Goal: Information Seeking & Learning: Learn about a topic

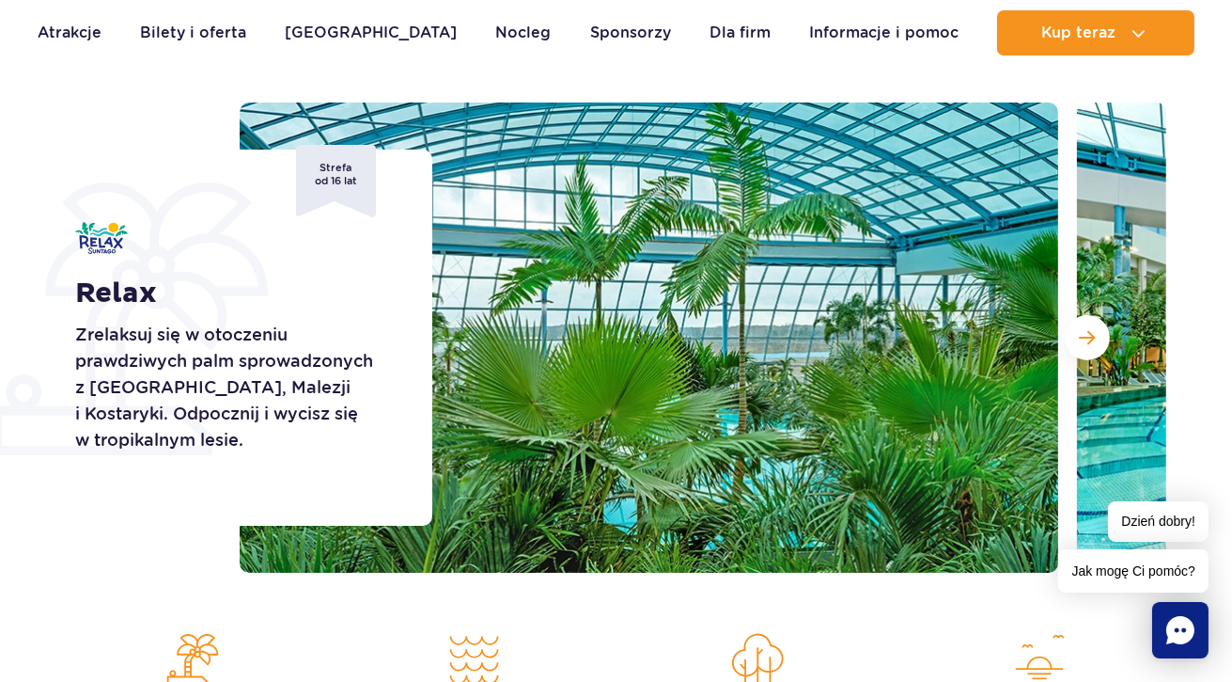
scroll to position [94, 0]
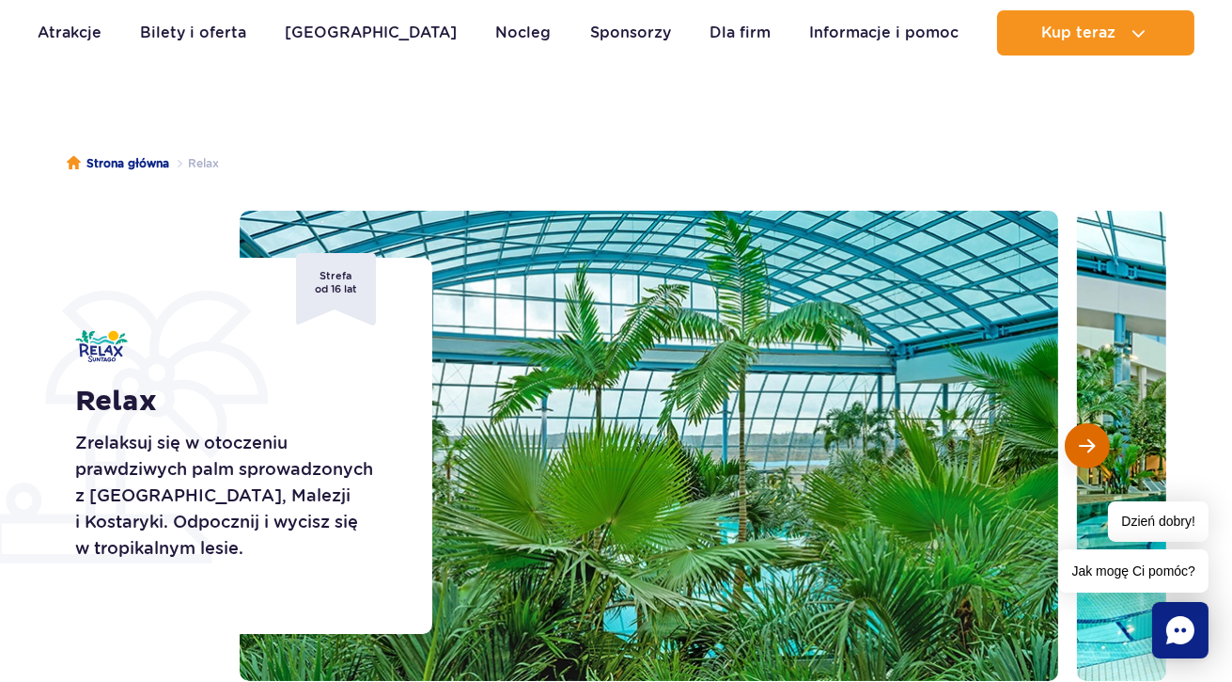
click at [1102, 442] on button "Następny slajd" at bounding box center [1087, 445] width 45 height 45
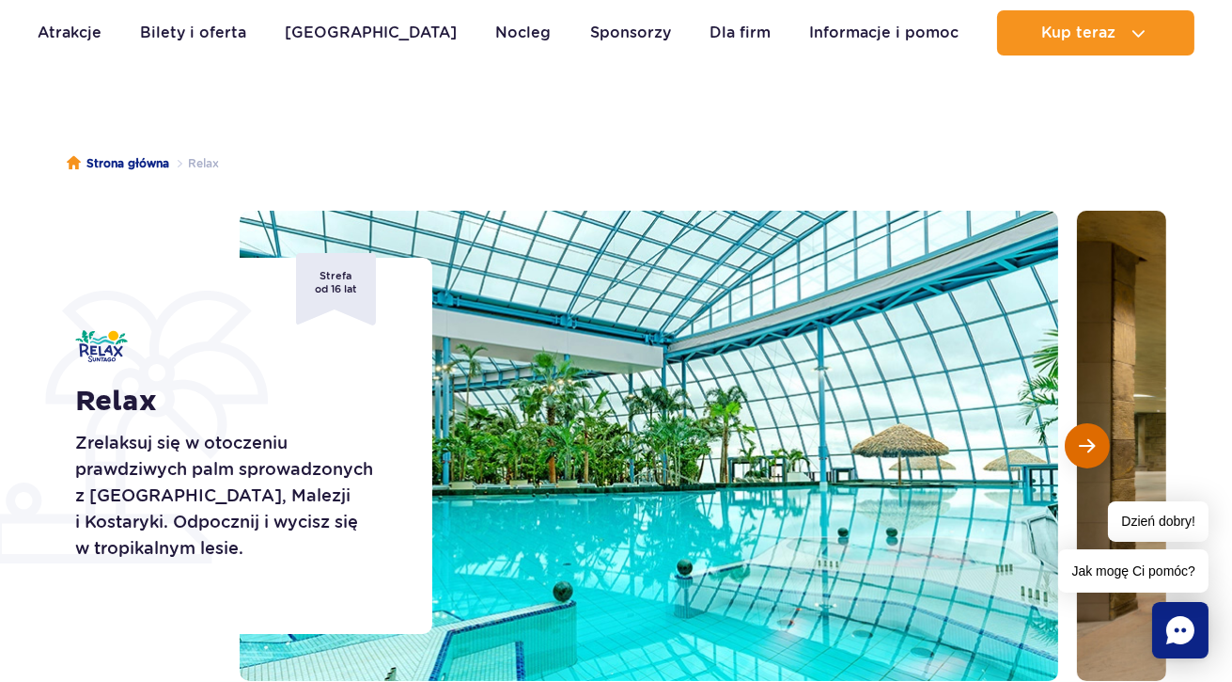
scroll to position [282, 0]
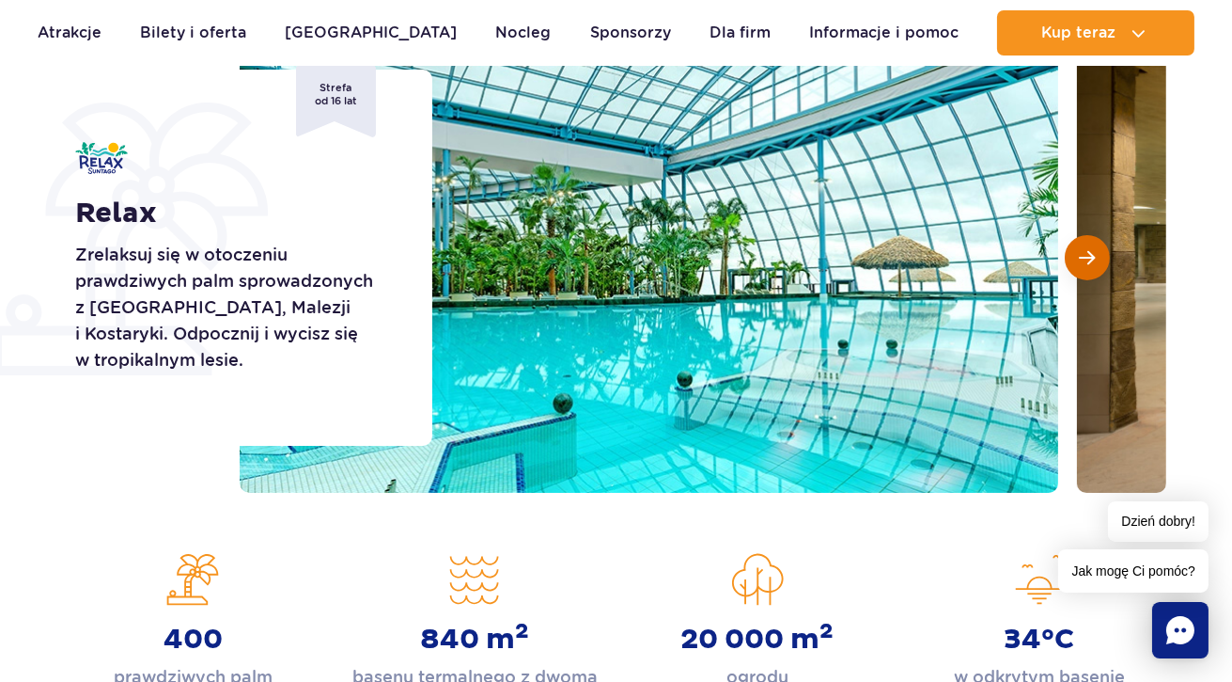
click at [1093, 262] on span "Następny slajd" at bounding box center [1088, 257] width 16 height 17
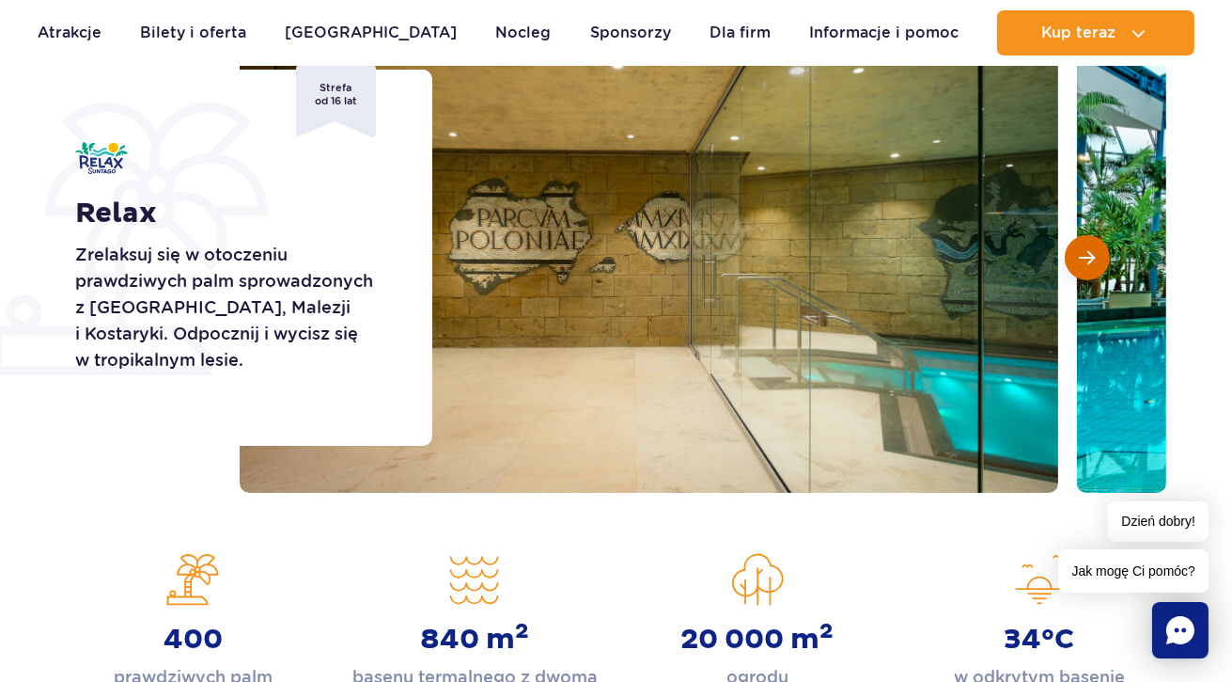
click at [1093, 262] on span "Następny slajd" at bounding box center [1088, 257] width 16 height 17
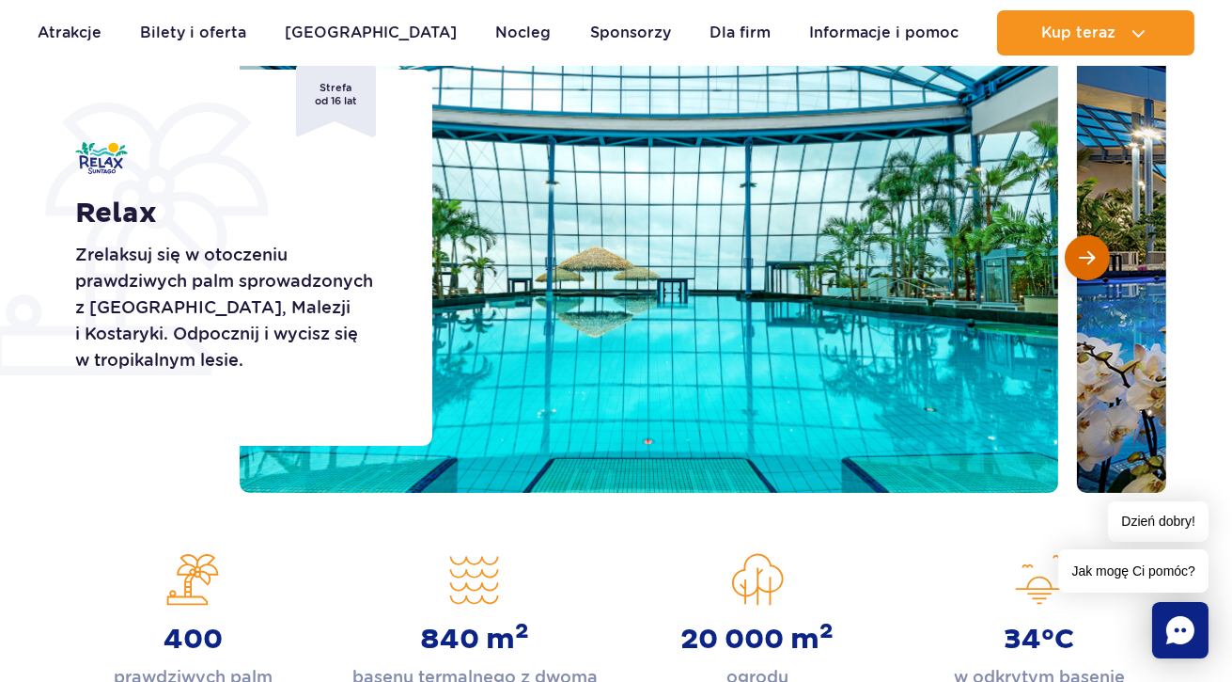
click at [1093, 262] on span "Następny slajd" at bounding box center [1088, 257] width 16 height 17
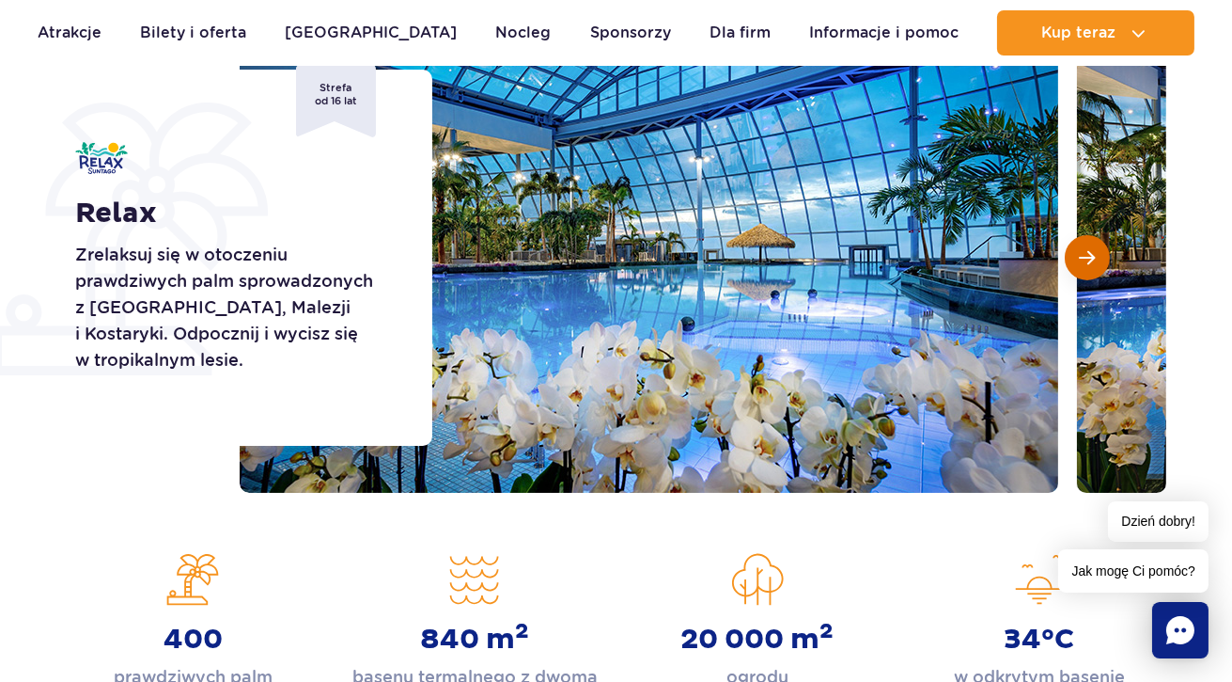
click at [1093, 262] on span "Następny slajd" at bounding box center [1088, 257] width 16 height 17
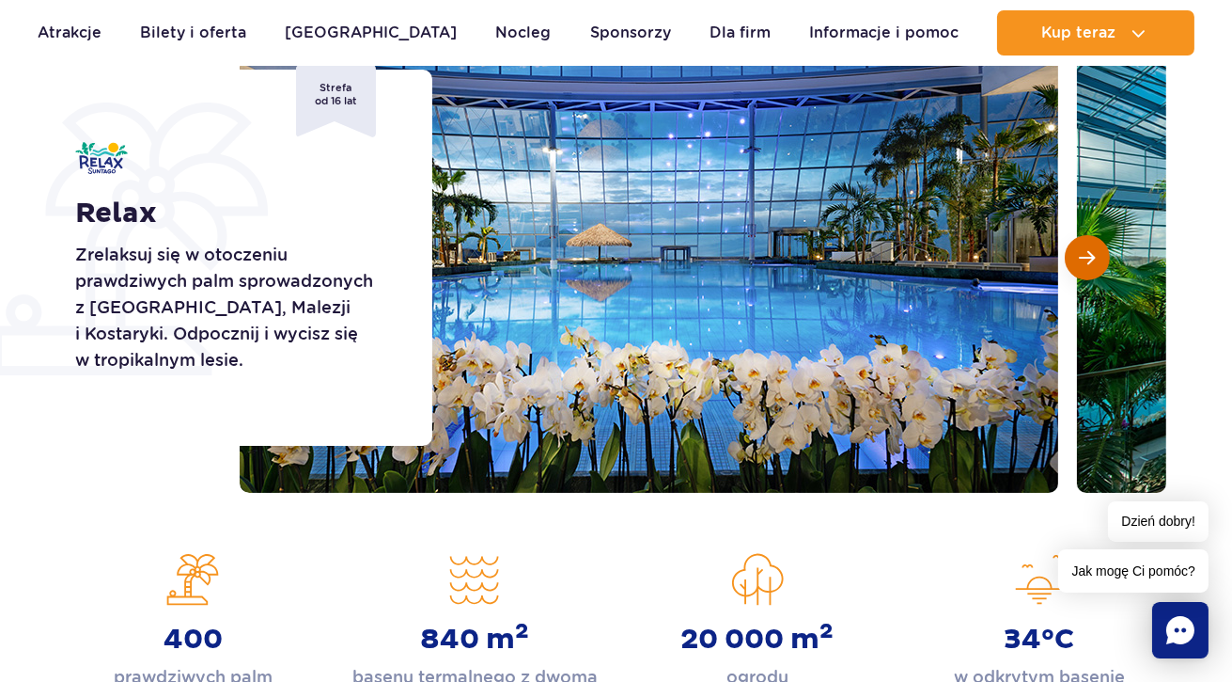
click at [1093, 262] on span "Następny slajd" at bounding box center [1088, 257] width 16 height 17
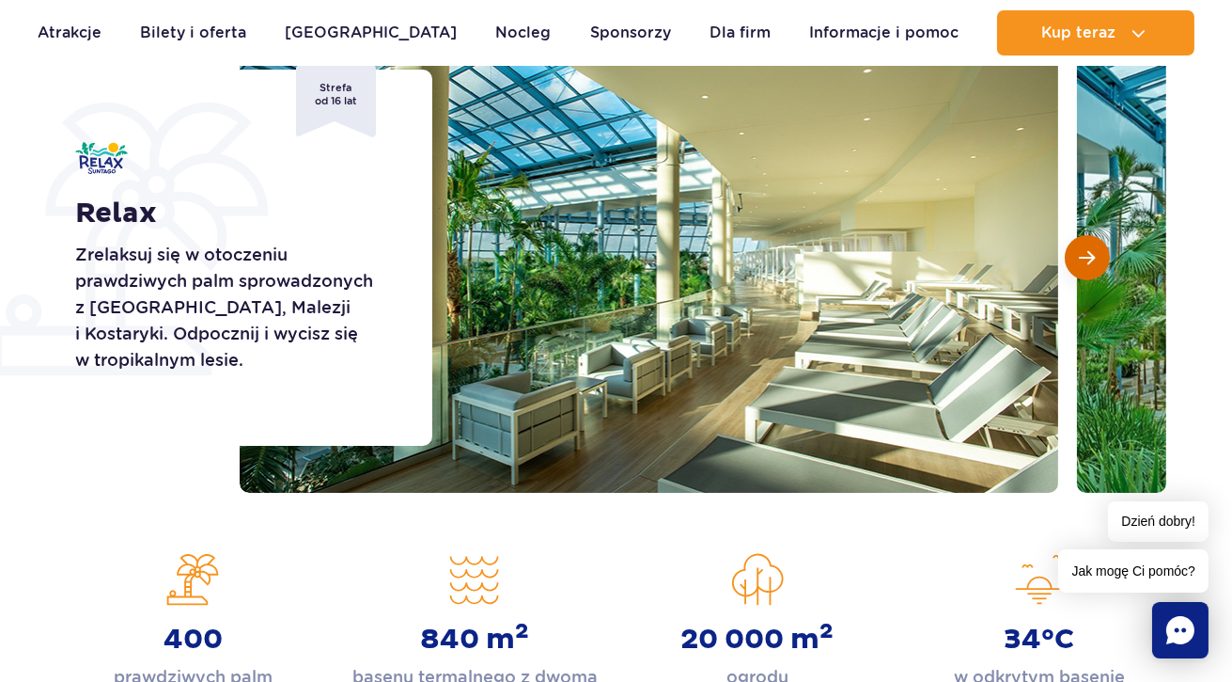
click at [1093, 262] on span "Następny slajd" at bounding box center [1088, 257] width 16 height 17
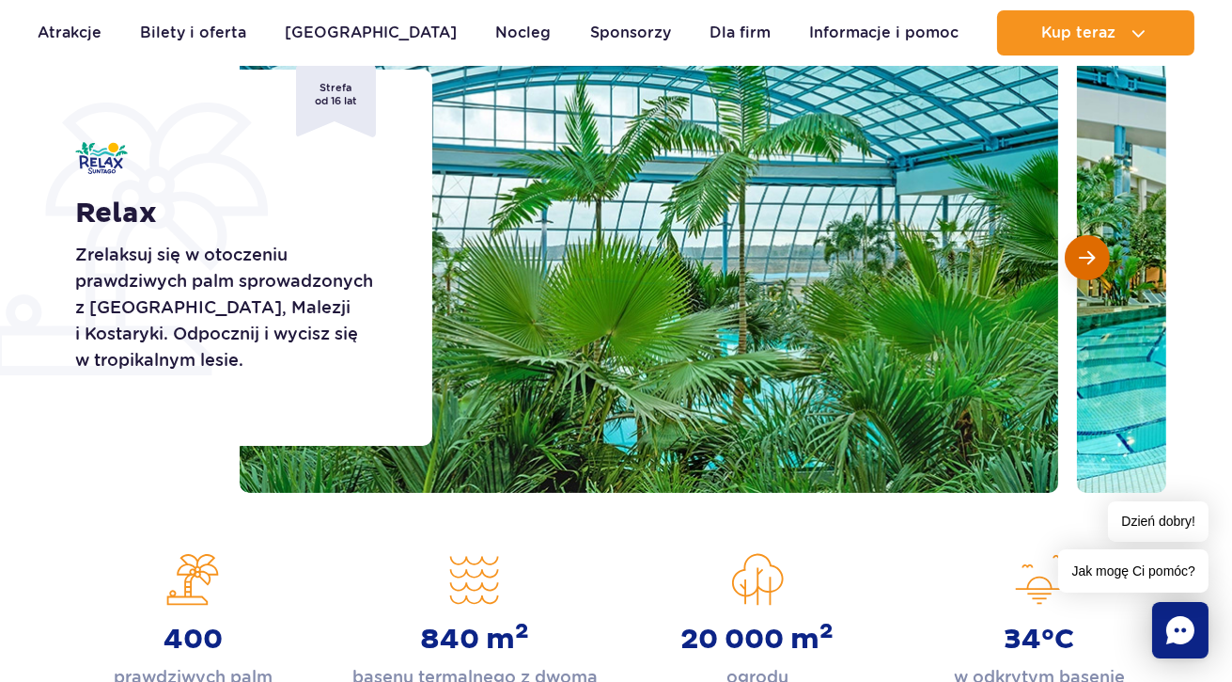
click at [1093, 262] on span "Następny slajd" at bounding box center [1088, 257] width 16 height 17
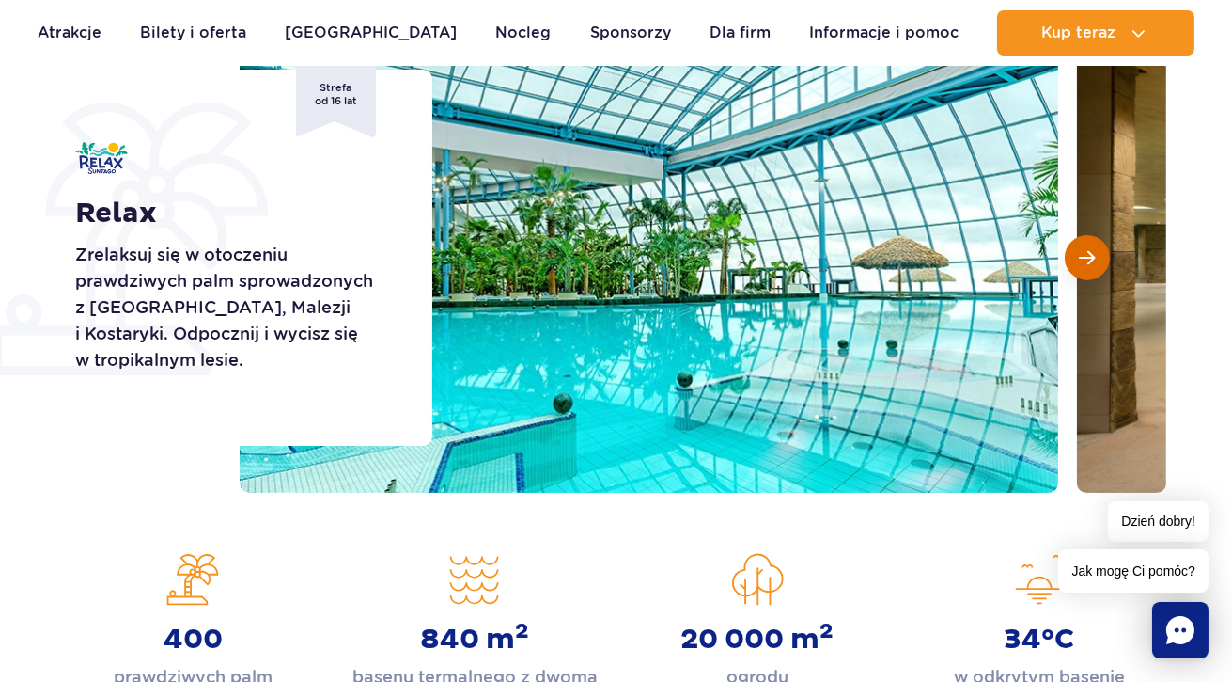
click at [1093, 262] on span "Następny slajd" at bounding box center [1088, 257] width 16 height 17
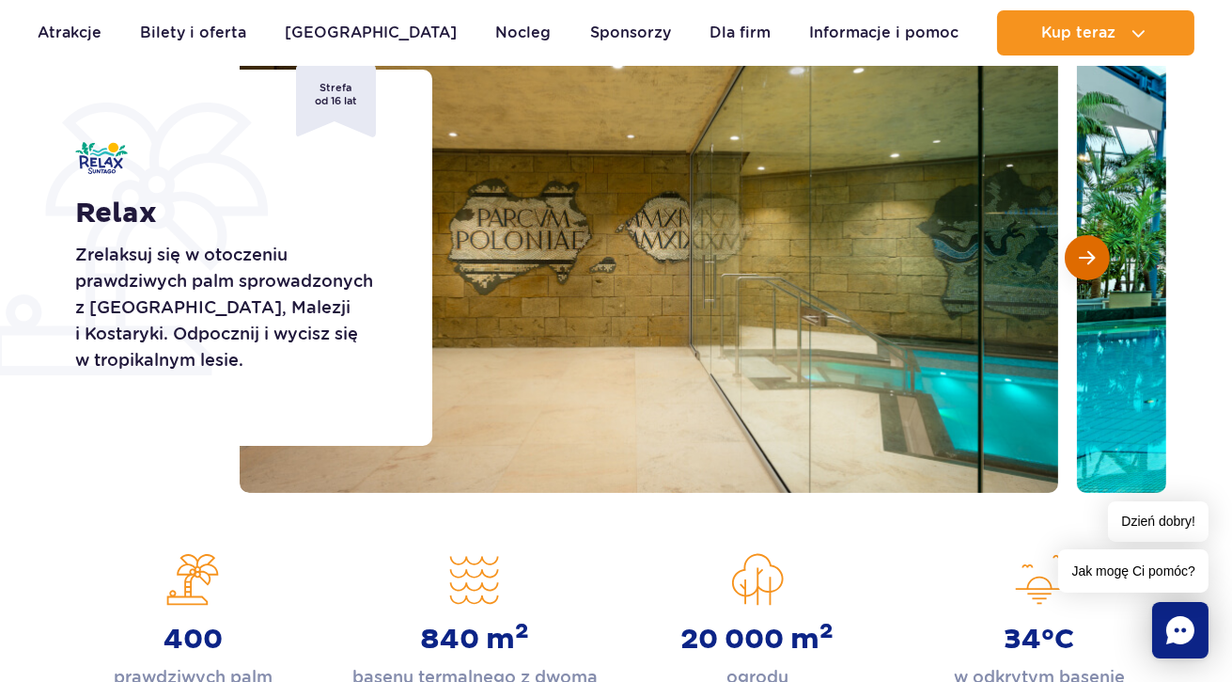
click at [1093, 262] on span "Następny slajd" at bounding box center [1088, 257] width 16 height 17
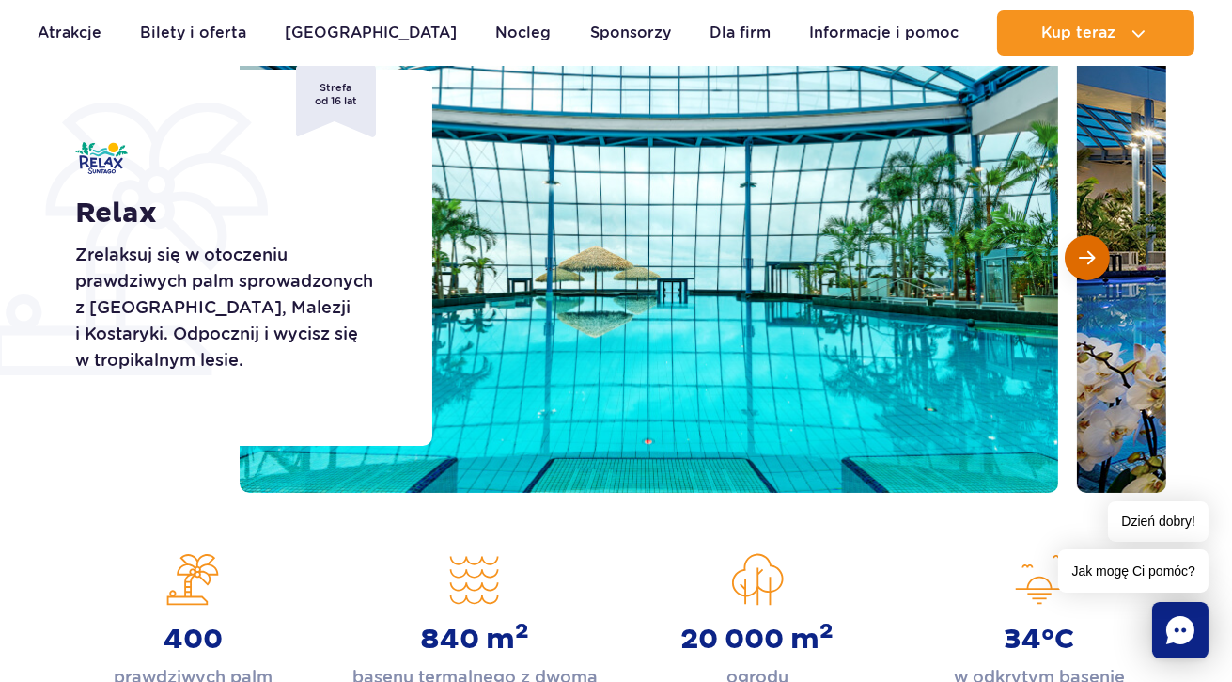
click at [1093, 262] on span "Następny slajd" at bounding box center [1088, 257] width 16 height 17
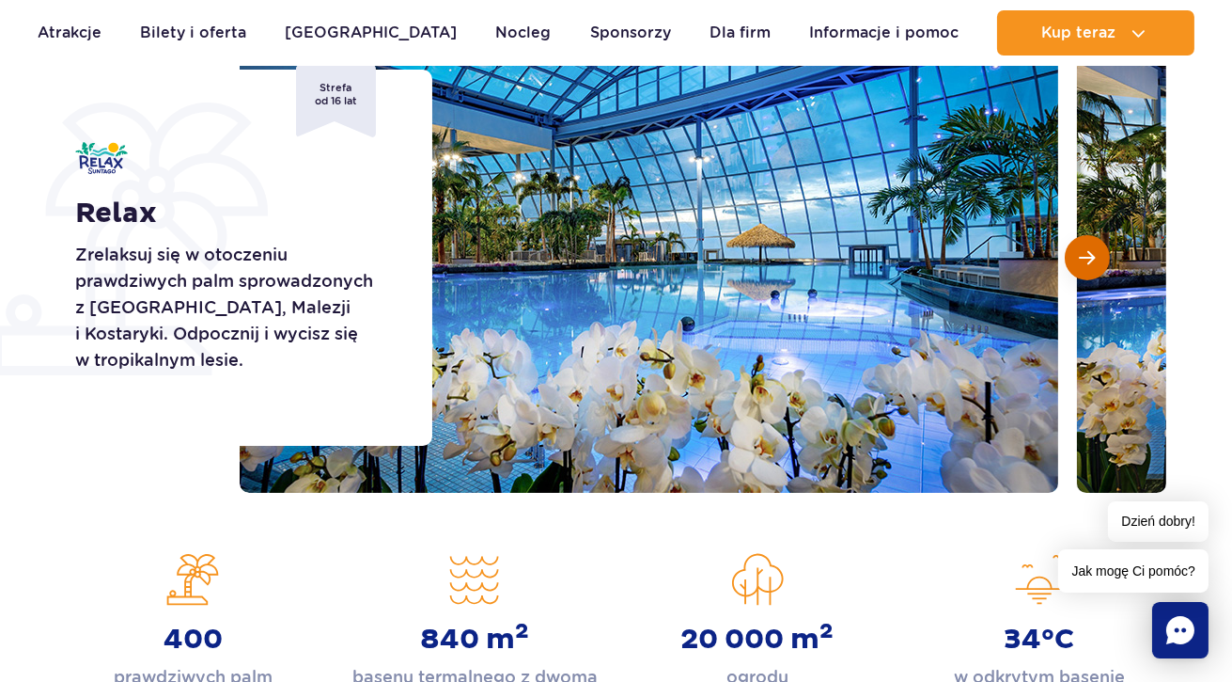
click at [1093, 262] on span "Następny slajd" at bounding box center [1088, 257] width 16 height 17
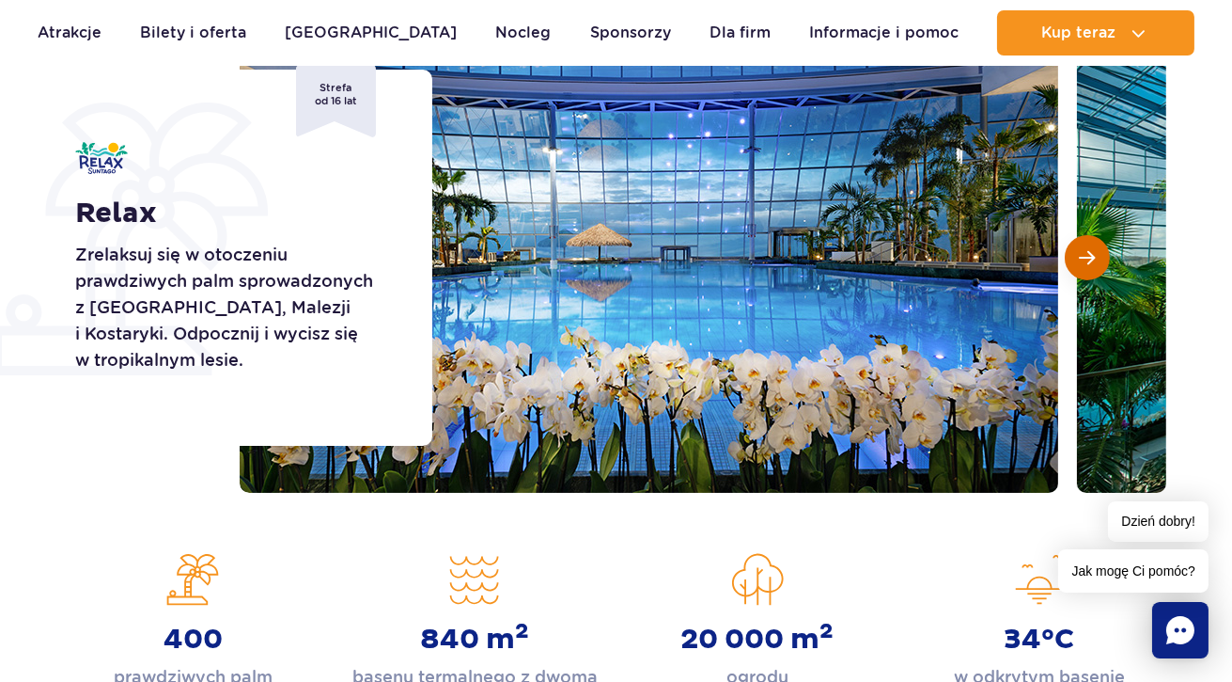
click at [1093, 262] on span "Następny slajd" at bounding box center [1088, 257] width 16 height 17
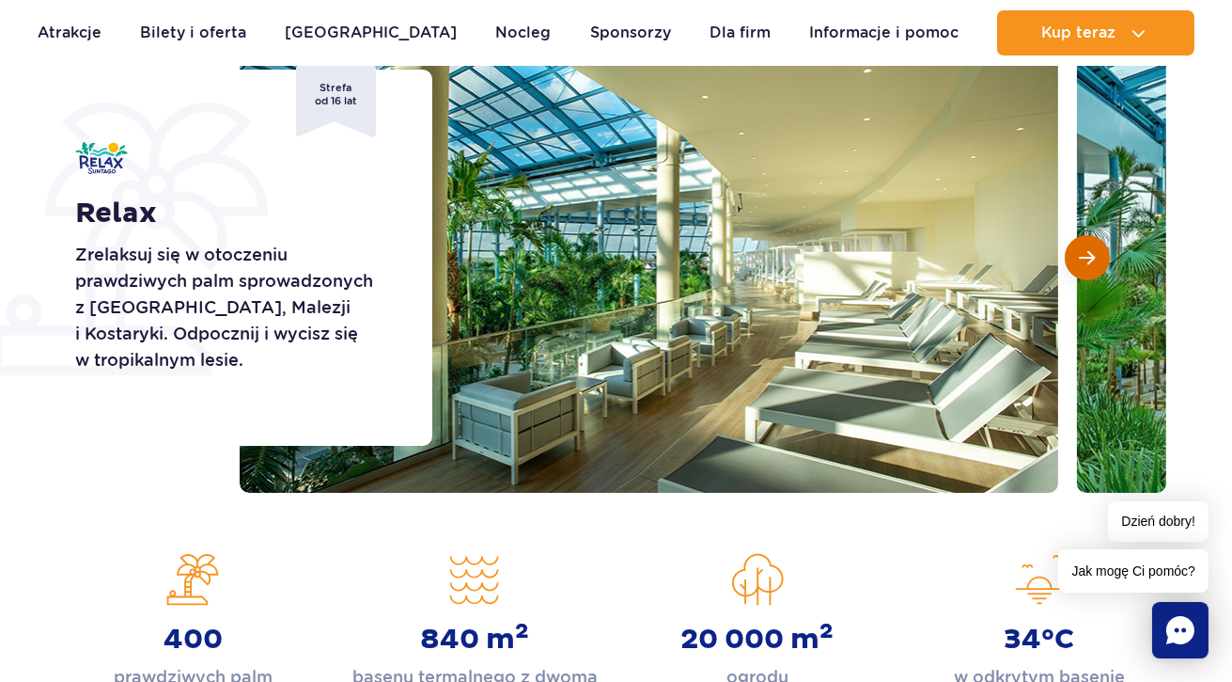
click at [1093, 262] on span "Następny slajd" at bounding box center [1088, 257] width 16 height 17
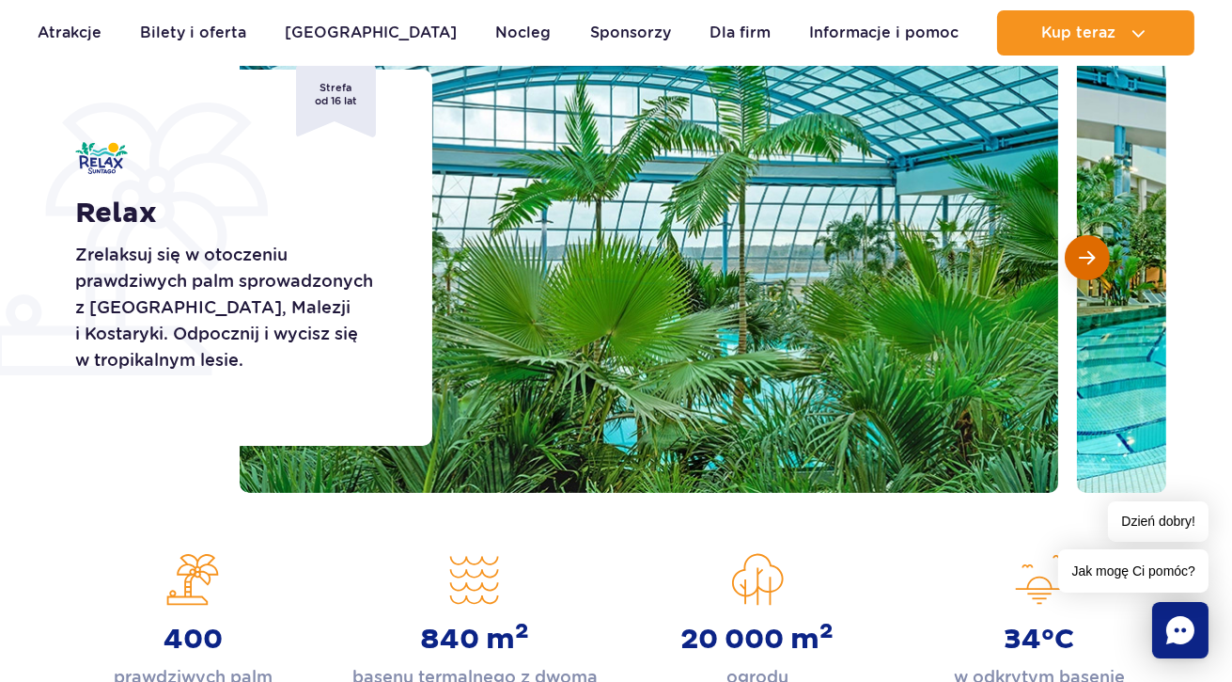
click at [1093, 262] on span "Następny slajd" at bounding box center [1088, 257] width 16 height 17
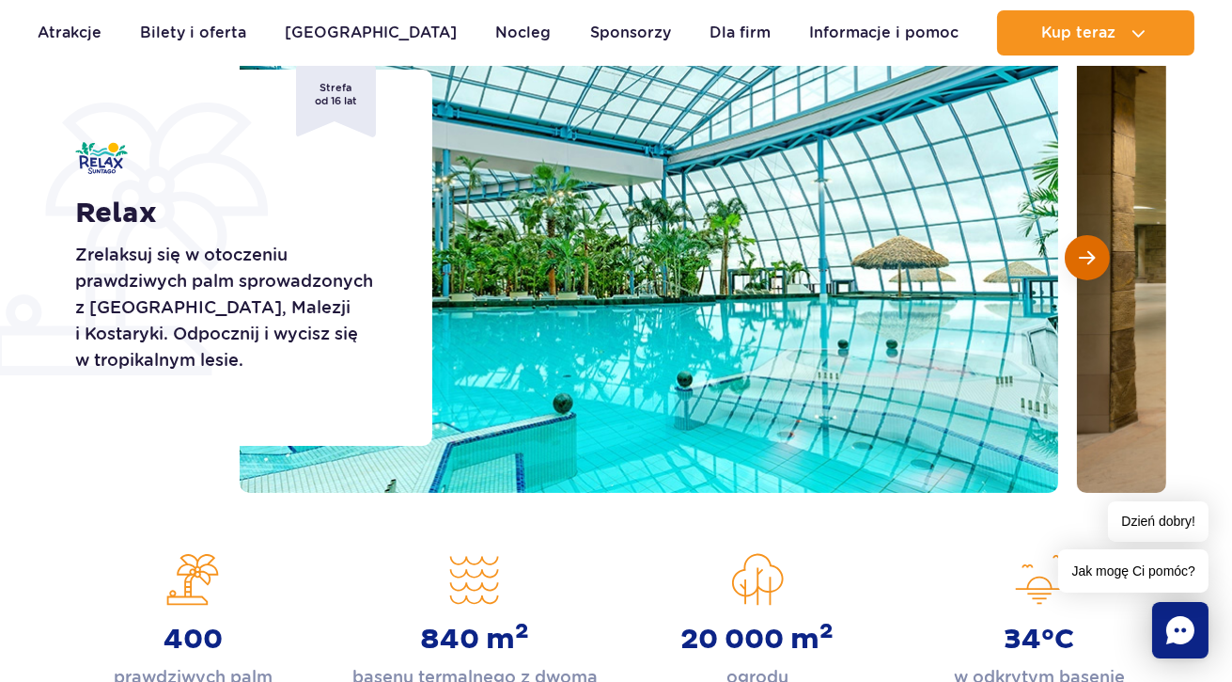
click at [1093, 262] on span "Następny slajd" at bounding box center [1088, 257] width 16 height 17
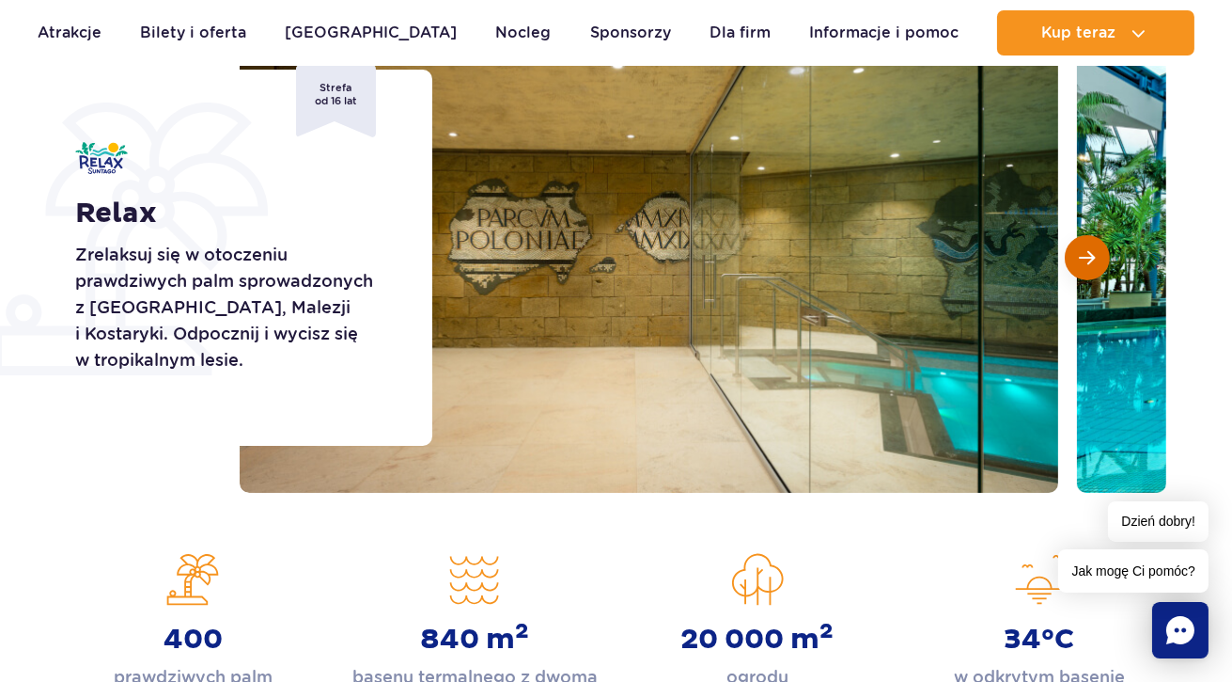
click at [1093, 262] on span "Następny slajd" at bounding box center [1088, 257] width 16 height 17
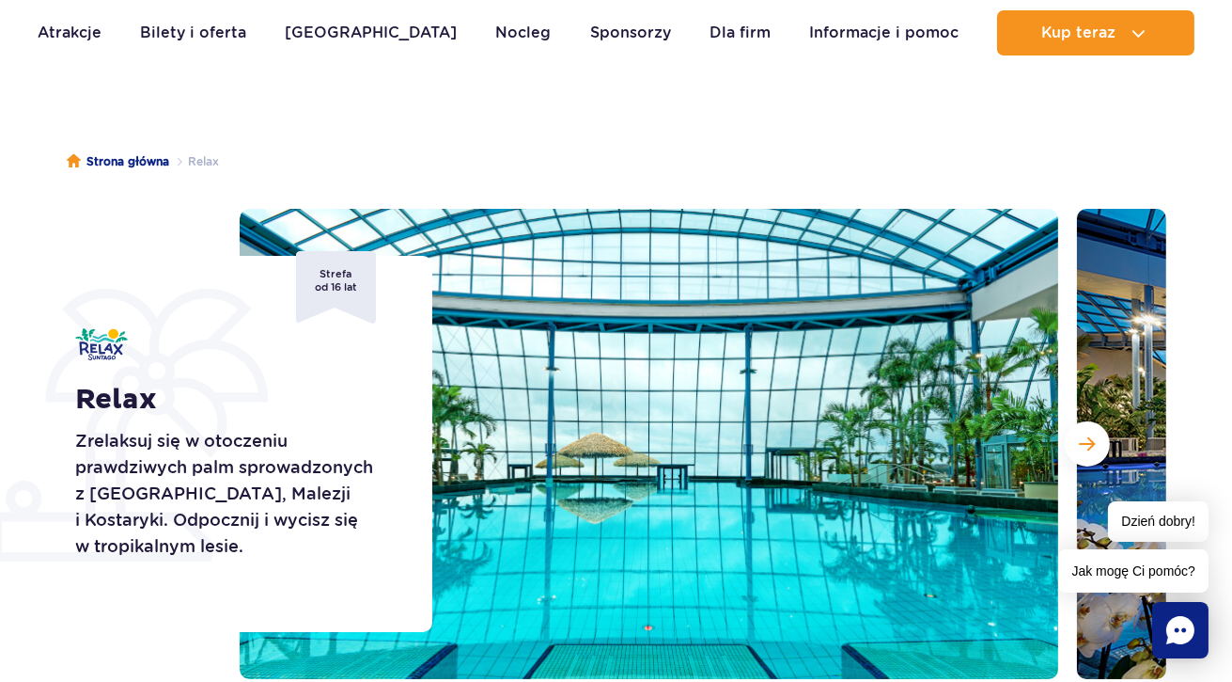
scroll to position [94, 0]
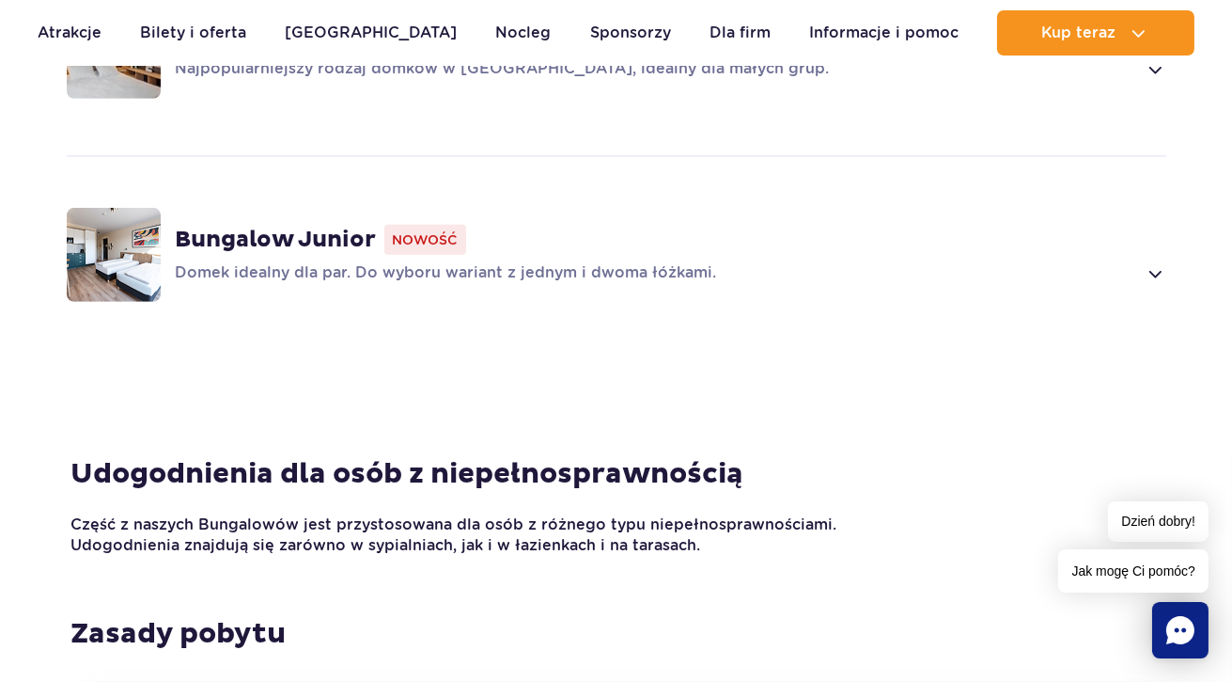
scroll to position [1692, 0]
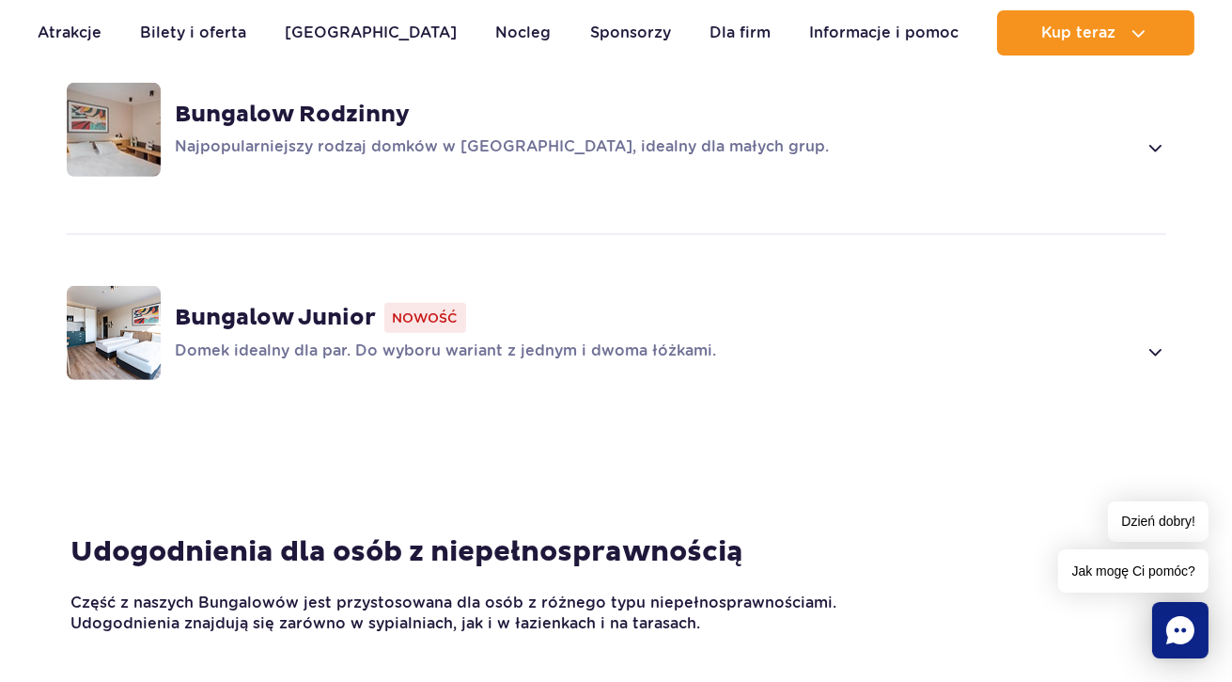
click at [1153, 340] on span at bounding box center [1155, 351] width 22 height 23
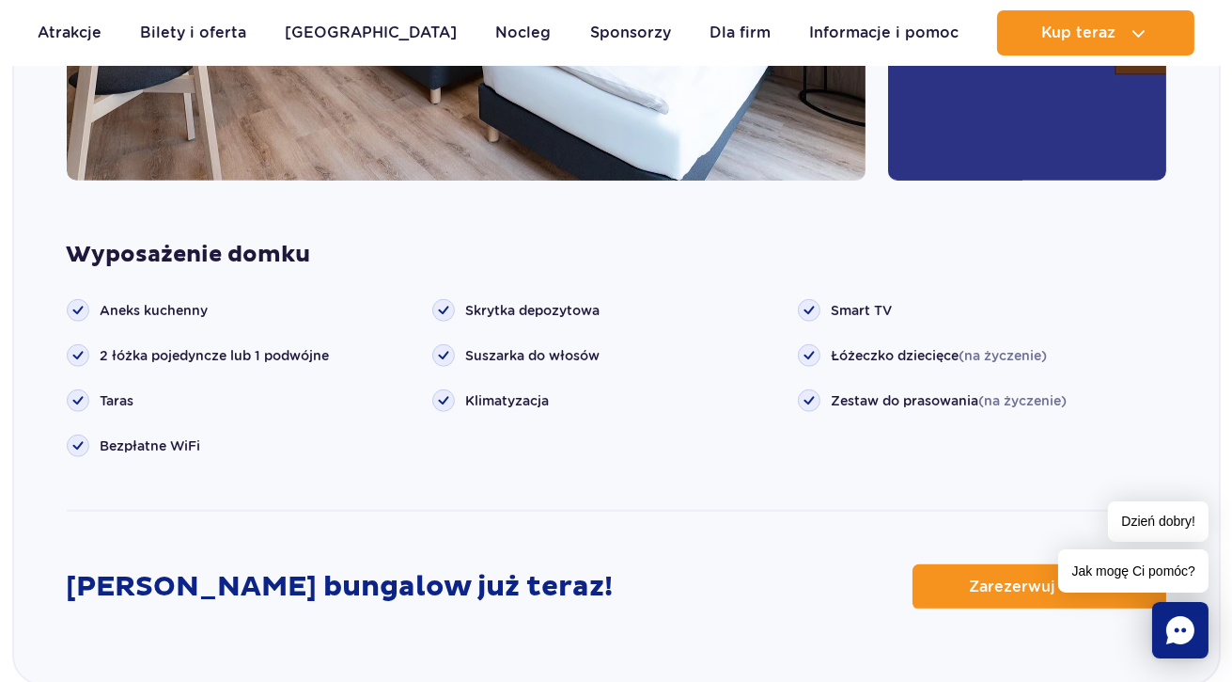
scroll to position [2183, 0]
